Goal: Information Seeking & Learning: Find specific page/section

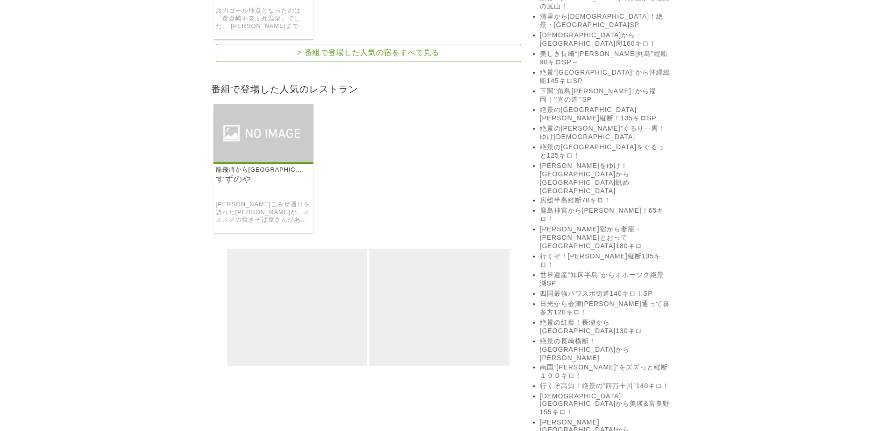
scroll to position [1209, 0]
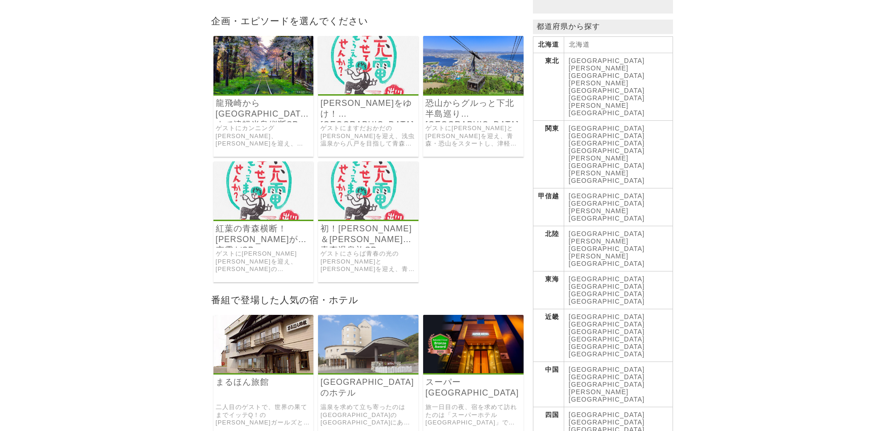
scroll to position [47, 0]
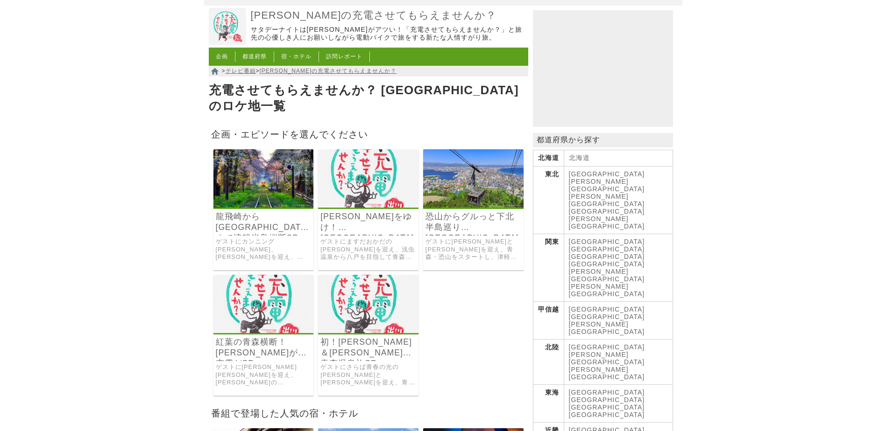
click at [387, 222] on h3 "[PERSON_NAME]をゆけ！[GEOGRAPHIC_DATA]から[GEOGRAPHIC_DATA]眺め[GEOGRAPHIC_DATA]" at bounding box center [368, 223] width 100 height 24
click at [390, 188] on img at bounding box center [368, 178] width 100 height 58
